Goal: Transaction & Acquisition: Purchase product/service

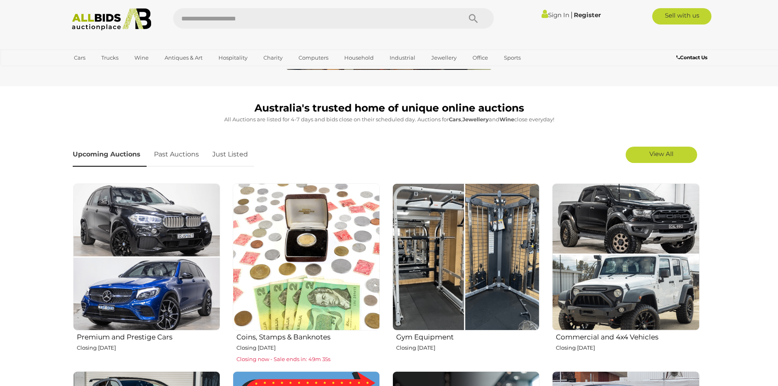
scroll to position [204, 0]
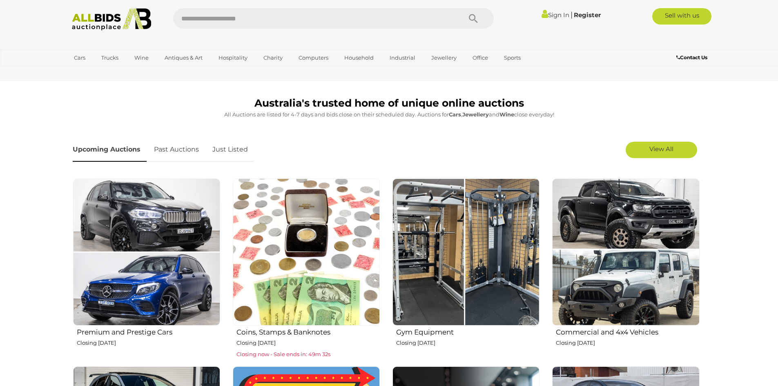
click at [470, 255] on img at bounding box center [465, 251] width 147 height 147
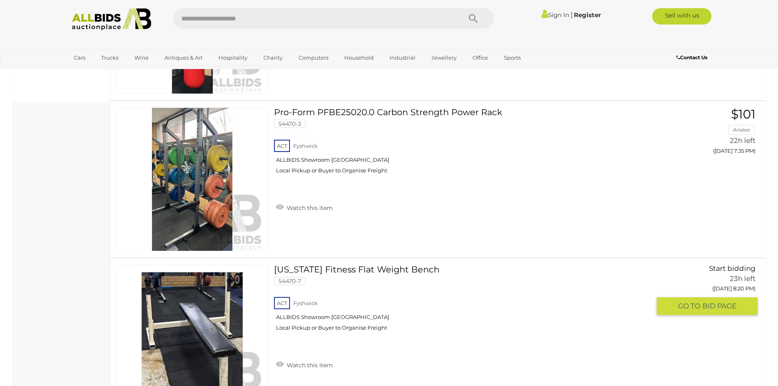
scroll to position [367, 0]
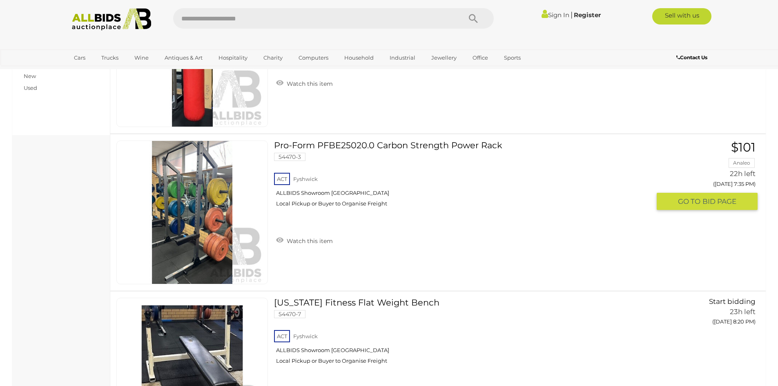
click at [374, 142] on link "Pro-Form PFBE25020.0 Carbon Strength Power Rack 54470-3 ACT Fyshwick ALLBIDS Sh…" at bounding box center [465, 176] width 370 height 73
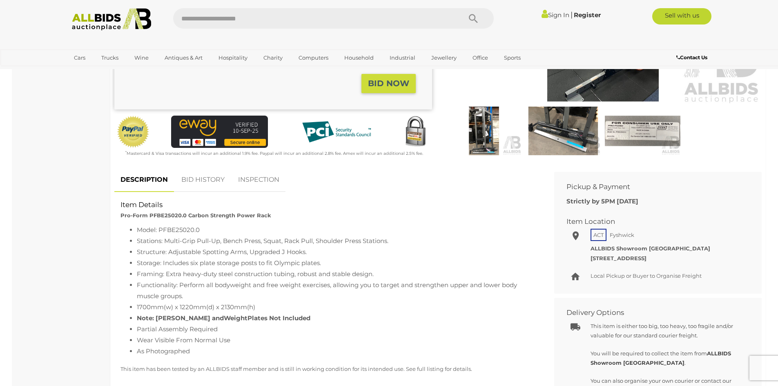
scroll to position [204, 0]
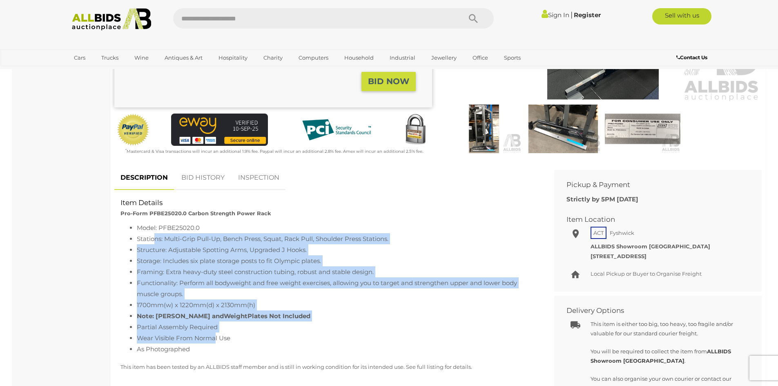
drag, startPoint x: 156, startPoint y: 236, endPoint x: 214, endPoint y: 334, distance: 114.1
click at [214, 334] on ul "Model: PFBE25020.0 Stations: Multi-Grip Pull-Up, Bench Press, Squat, Rack Pull,…" at bounding box center [327, 288] width 415 height 132
drag, startPoint x: 214, startPoint y: 334, endPoint x: 218, endPoint y: 329, distance: 5.9
click at [215, 334] on li "Wear Visible From Normal Use" at bounding box center [336, 337] width 399 height 11
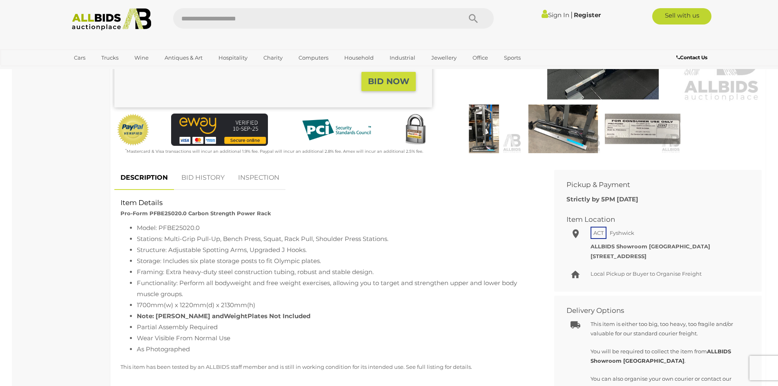
click at [241, 333] on li "Wear Visible From Normal Use" at bounding box center [336, 337] width 399 height 11
drag, startPoint x: 159, startPoint y: 341, endPoint x: 208, endPoint y: 347, distance: 49.8
click at [208, 347] on ul "Model: PFBE25020.0 Stations: Multi-Grip Pull-Up, Bench Press, Squat, Rack Pull,…" at bounding box center [327, 288] width 415 height 132
drag, startPoint x: 208, startPoint y: 347, endPoint x: 211, endPoint y: 336, distance: 11.7
click at [209, 347] on li "As Photographed" at bounding box center [336, 348] width 399 height 11
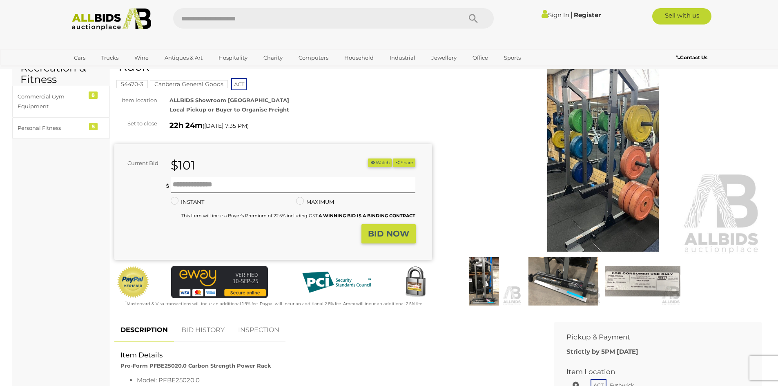
scroll to position [0, 0]
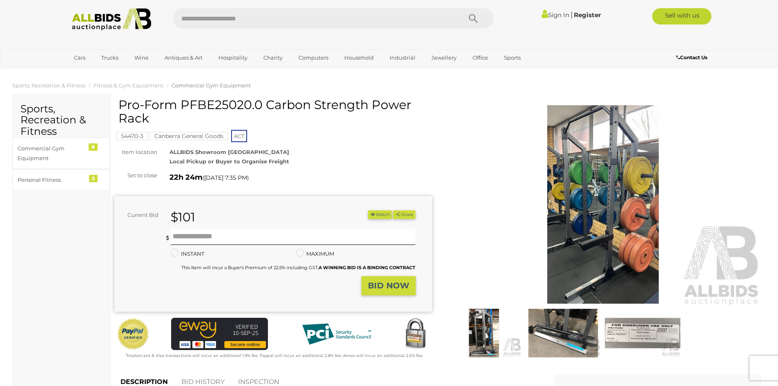
click at [483, 332] on img at bounding box center [483, 333] width 75 height 49
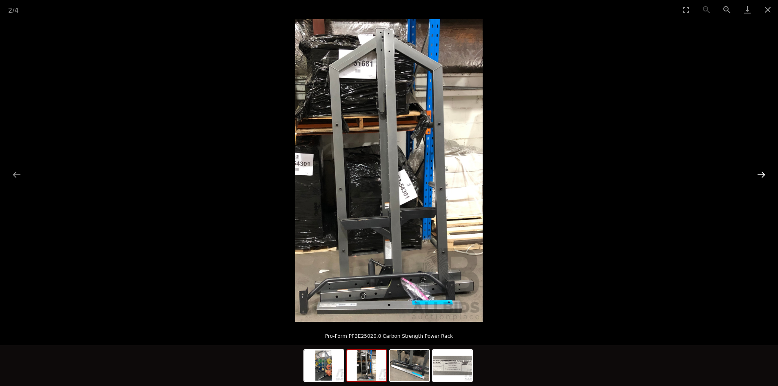
click at [760, 173] on button "Next slide" at bounding box center [761, 175] width 17 height 16
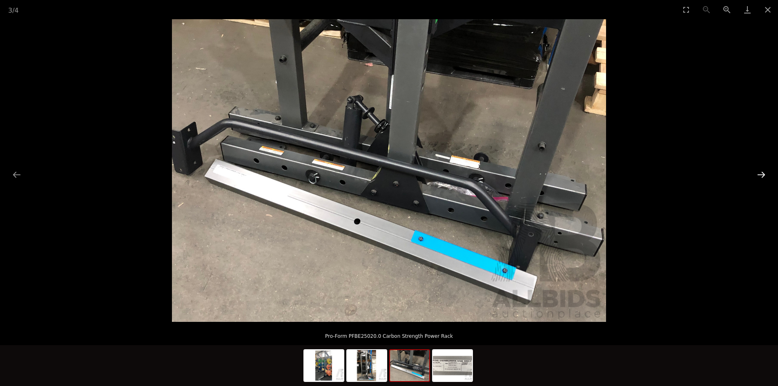
click at [760, 173] on button "Next slide" at bounding box center [761, 175] width 17 height 16
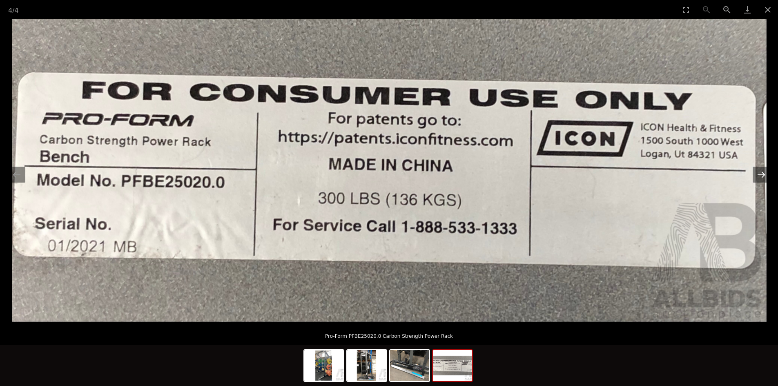
click at [760, 173] on button "Next slide" at bounding box center [761, 175] width 17 height 16
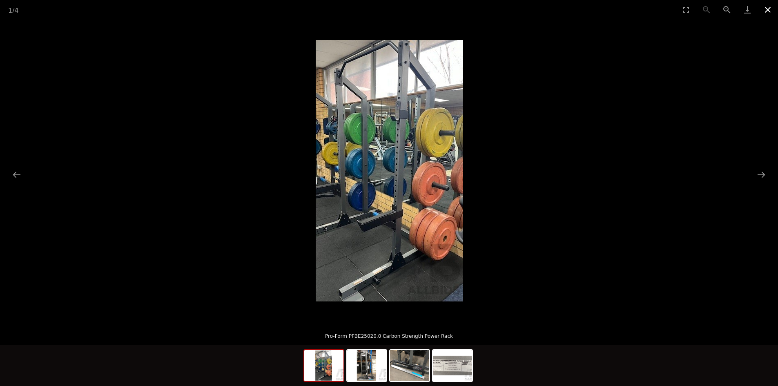
click at [767, 8] on button "Close gallery" at bounding box center [767, 9] width 20 height 19
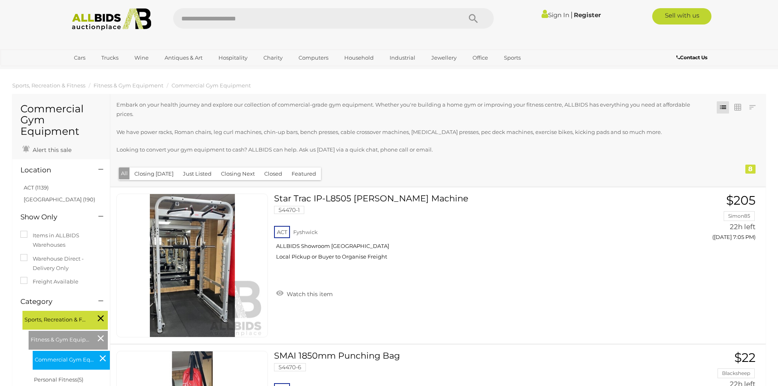
click at [87, 21] on img at bounding box center [111, 19] width 89 height 22
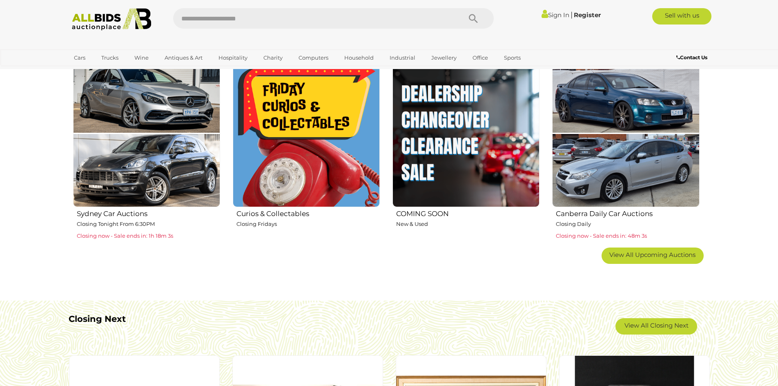
scroll to position [531, 0]
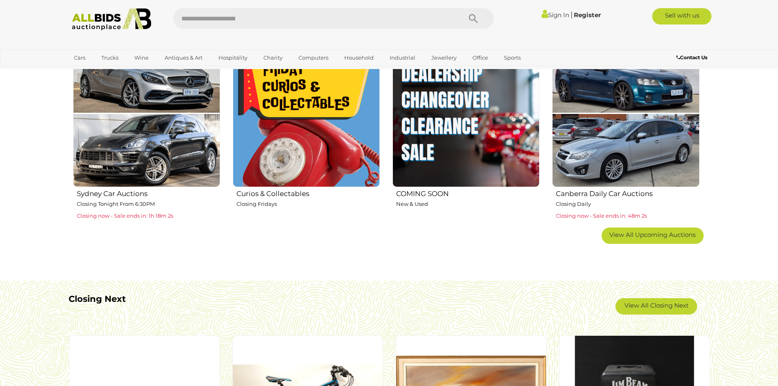
click at [608, 124] on img at bounding box center [625, 113] width 147 height 147
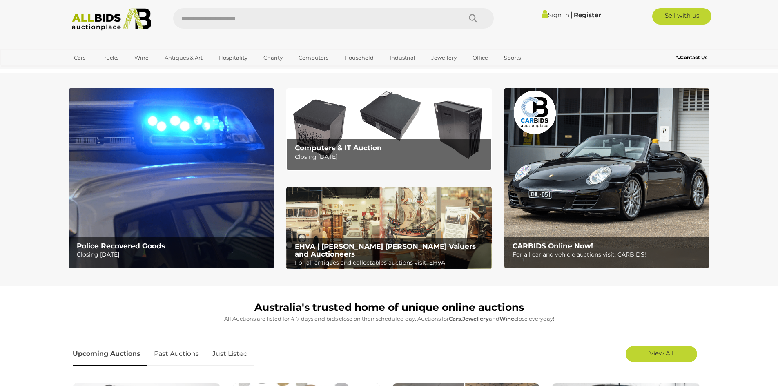
click at [379, 212] on img at bounding box center [388, 228] width 205 height 82
click at [174, 165] on img at bounding box center [171, 178] width 205 height 180
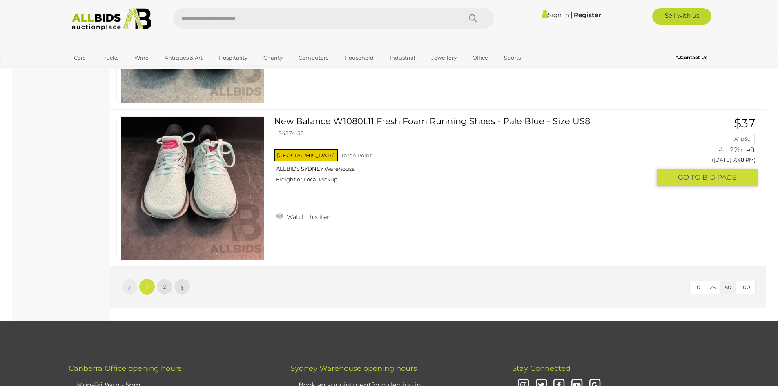
scroll to position [7839, 0]
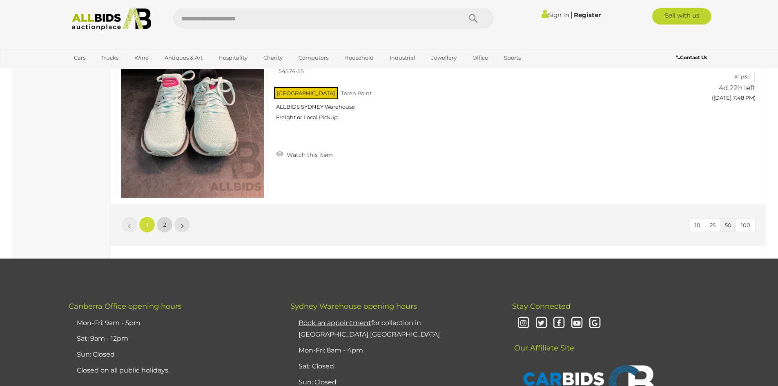
click at [169, 229] on link "2" at bounding box center [164, 224] width 16 height 16
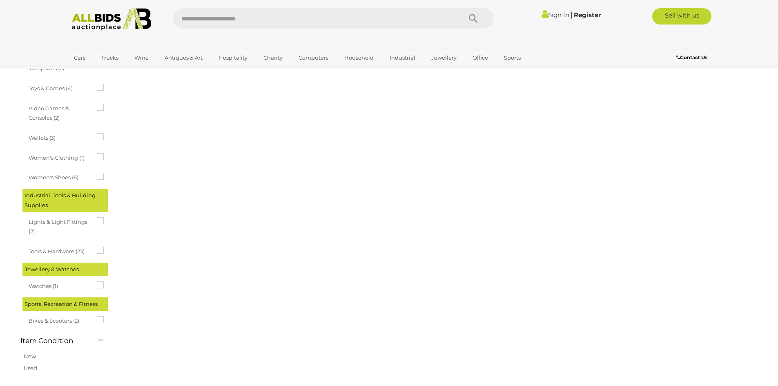
scroll to position [102, 0]
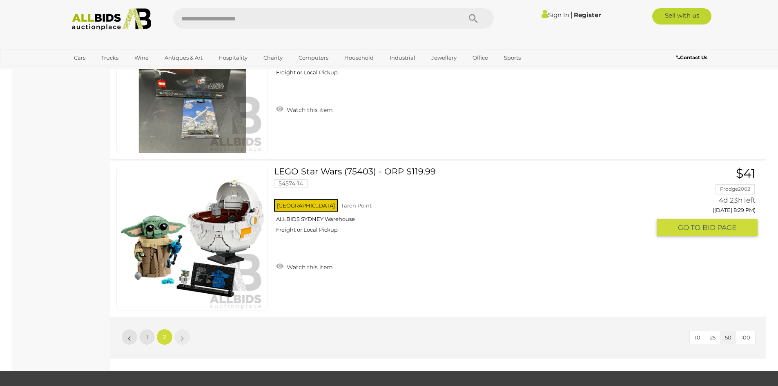
scroll to position [7411, 0]
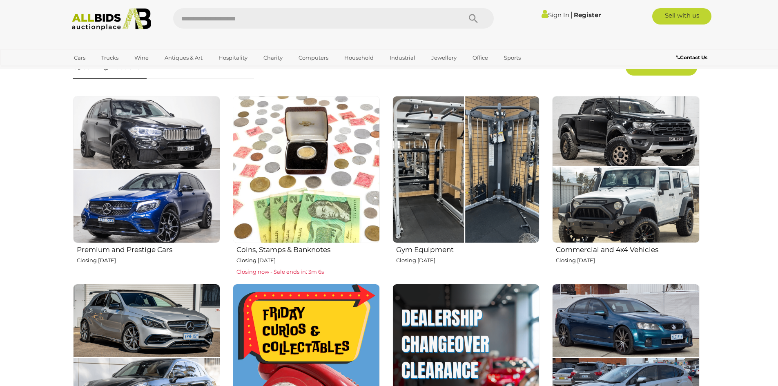
scroll to position [286, 0]
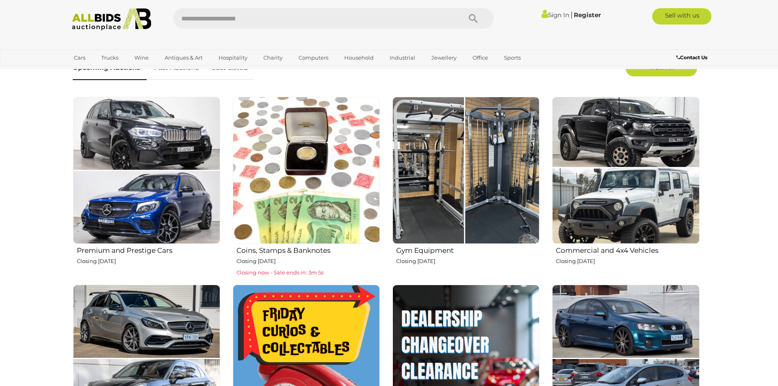
click at [612, 229] on img at bounding box center [625, 170] width 147 height 147
